Goal: Transaction & Acquisition: Purchase product/service

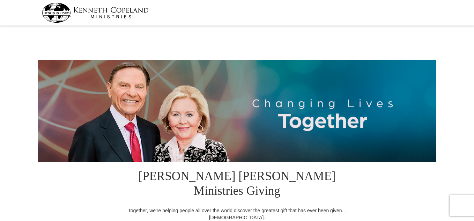
select select "FL"
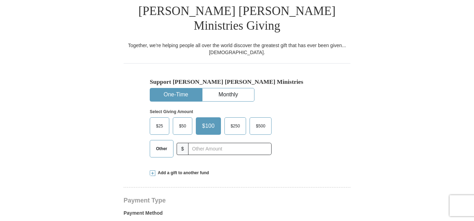
scroll to position [174, 0]
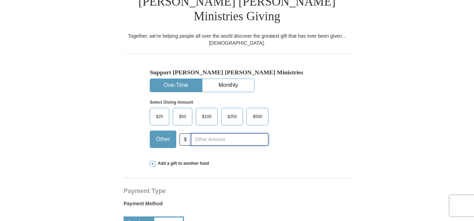
click at [201, 133] on input "text" at bounding box center [229, 139] width 77 height 12
type input "60"
click at [341, 94] on div "Support [PERSON_NAME] [PERSON_NAME] Ministries One-Time Monthly Select Giving A…" at bounding box center [236, 103] width 227 height 99
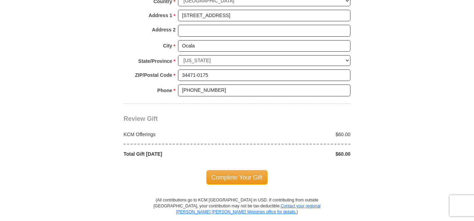
scroll to position [593, 0]
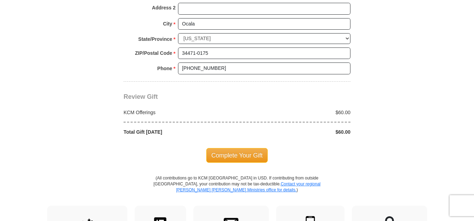
drag, startPoint x: 240, startPoint y: 138, endPoint x: 244, endPoint y: 136, distance: 5.2
click at [243, 148] on span "Complete Your Gift" at bounding box center [237, 155] width 62 height 15
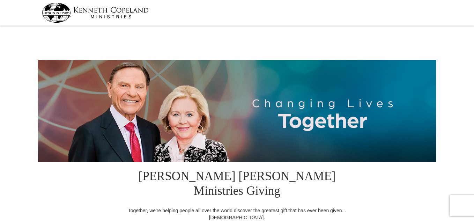
select select "FL"
